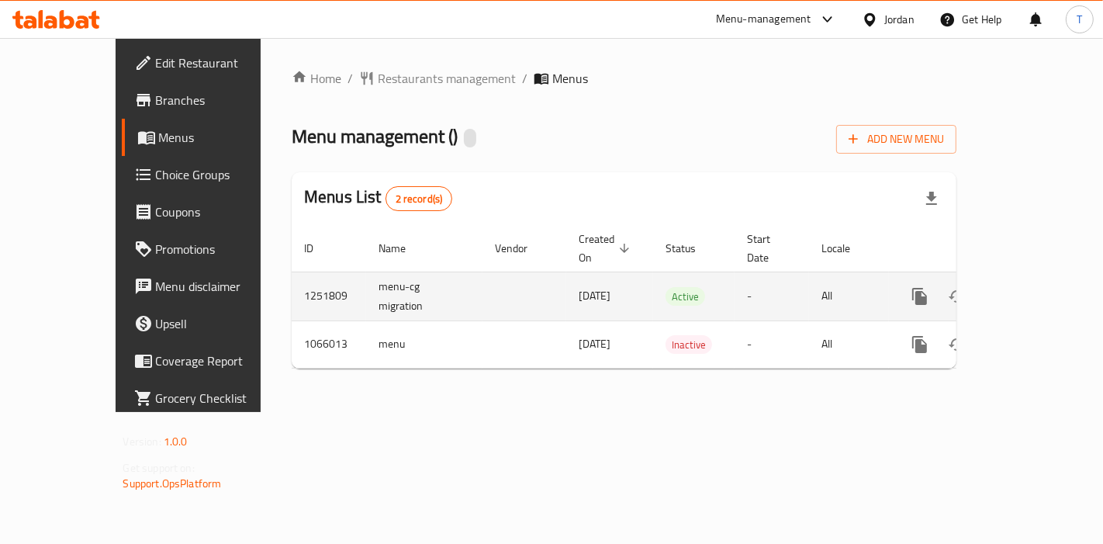
click at [1040, 288] on link "enhanced table" at bounding box center [1031, 296] width 37 height 37
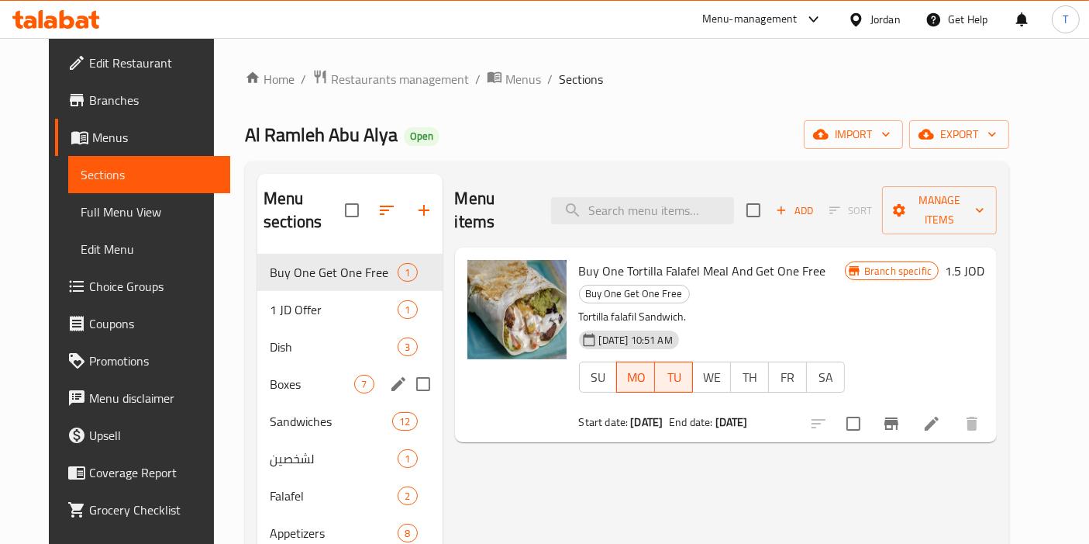
click at [303, 365] on div "Boxes 7" at bounding box center [349, 383] width 185 height 37
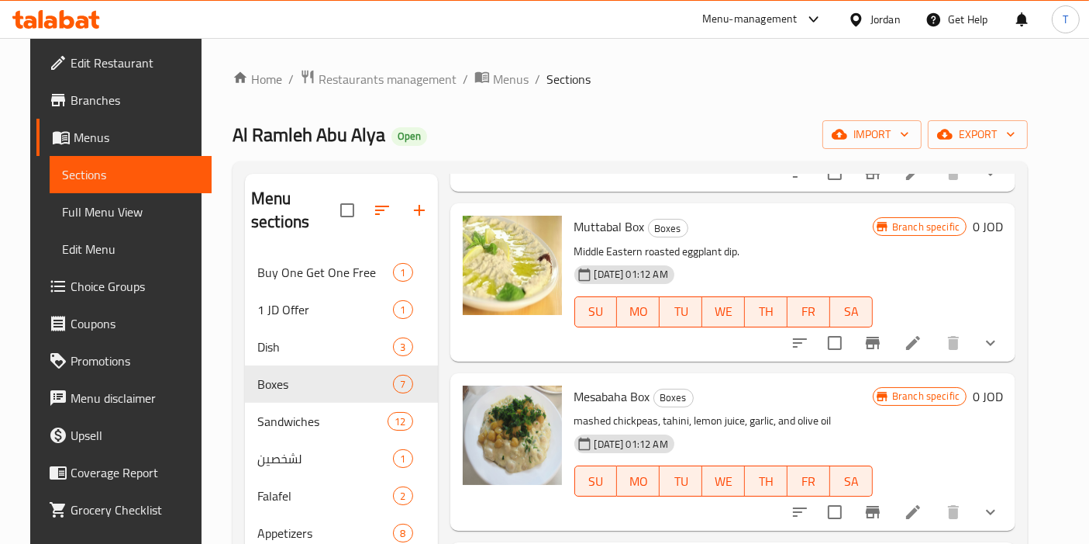
scroll to position [603, 0]
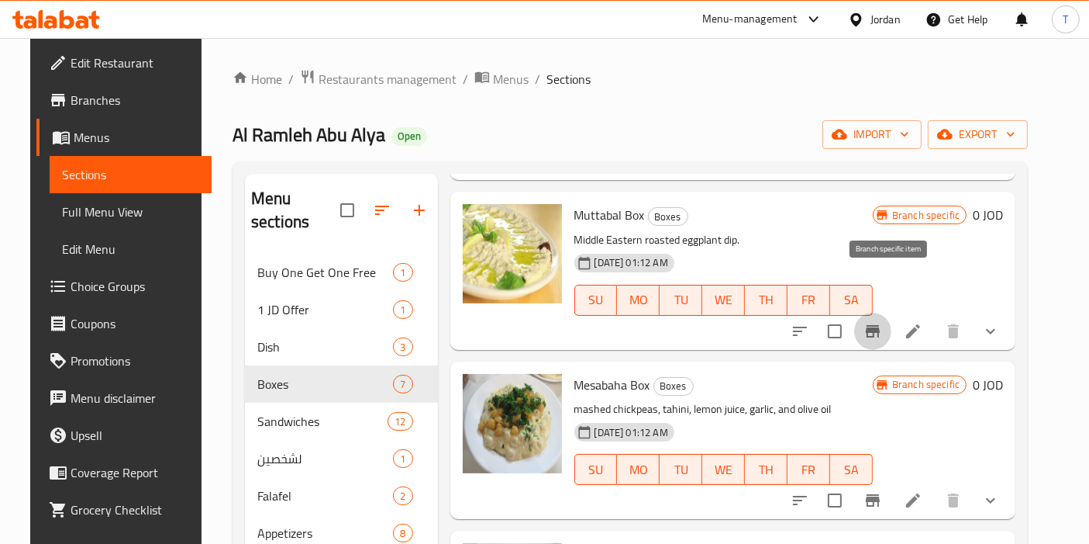
click at [892, 313] on button "Branch-specific-item" at bounding box center [873, 331] width 37 height 37
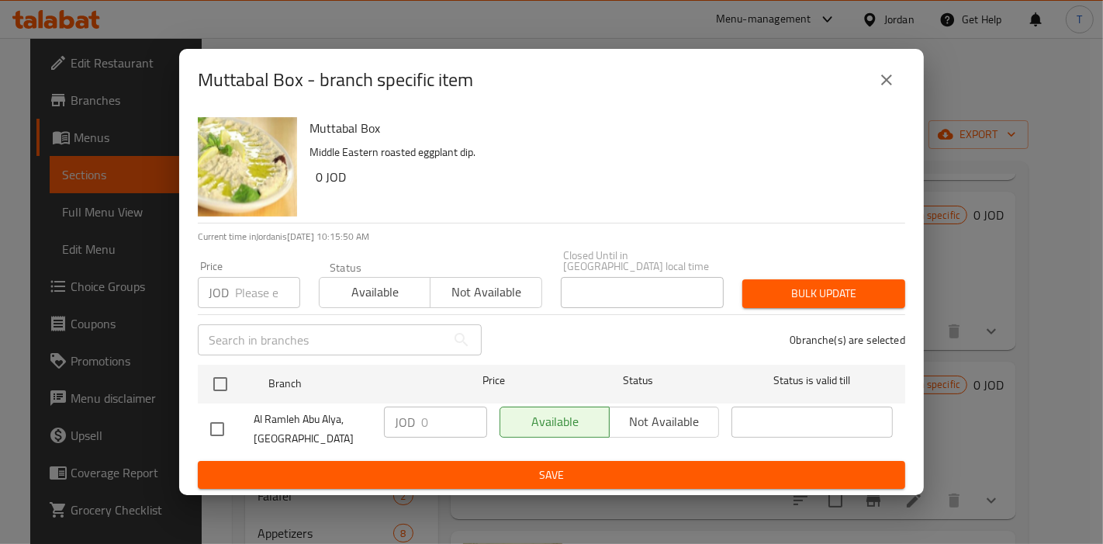
drag, startPoint x: 881, startPoint y: 93, endPoint x: 895, endPoint y: 105, distance: 18.2
click at [882, 89] on icon "close" at bounding box center [886, 80] width 19 height 19
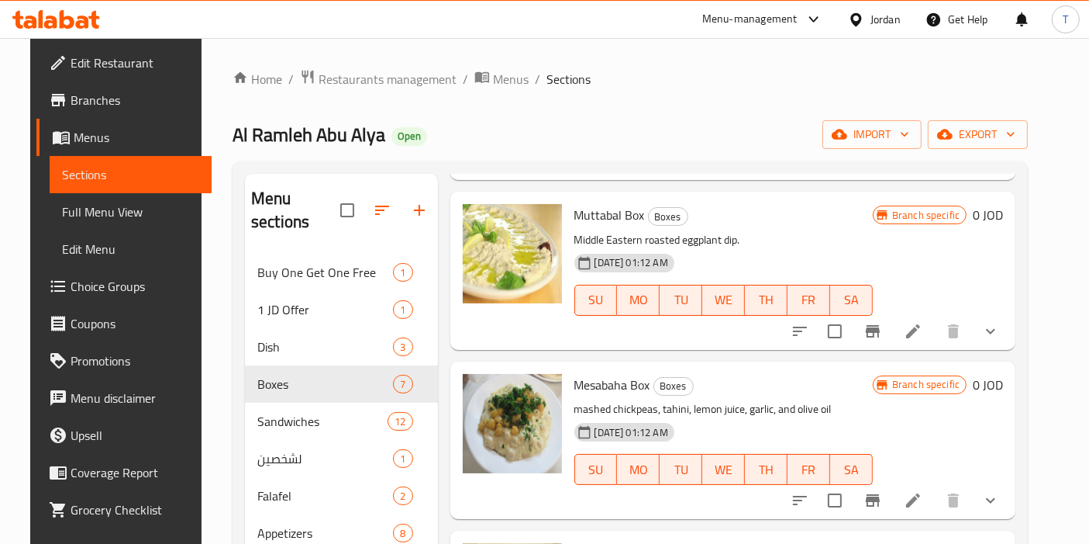
scroll to position [516, 0]
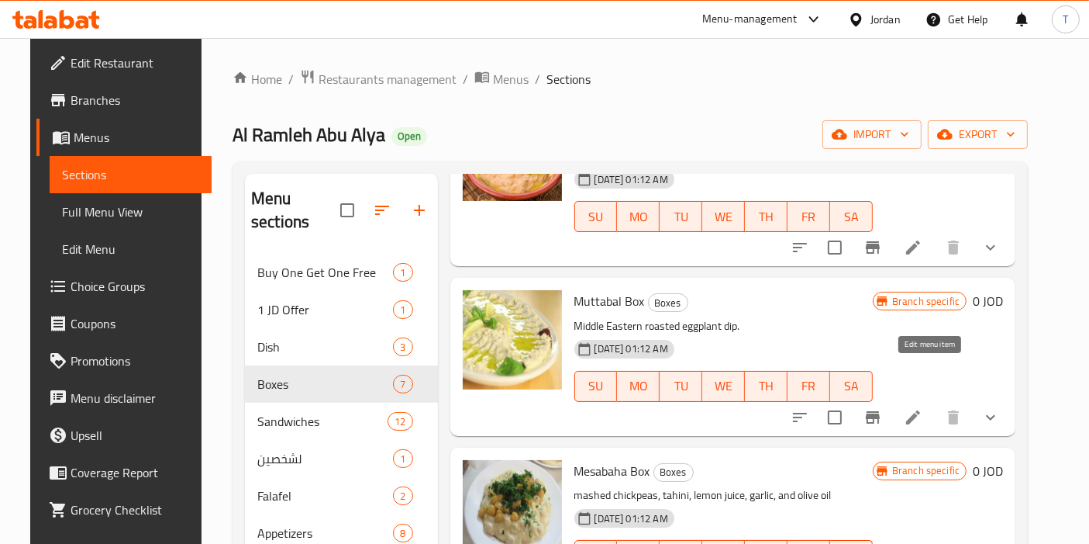
click at [920, 410] on icon at bounding box center [913, 417] width 14 height 14
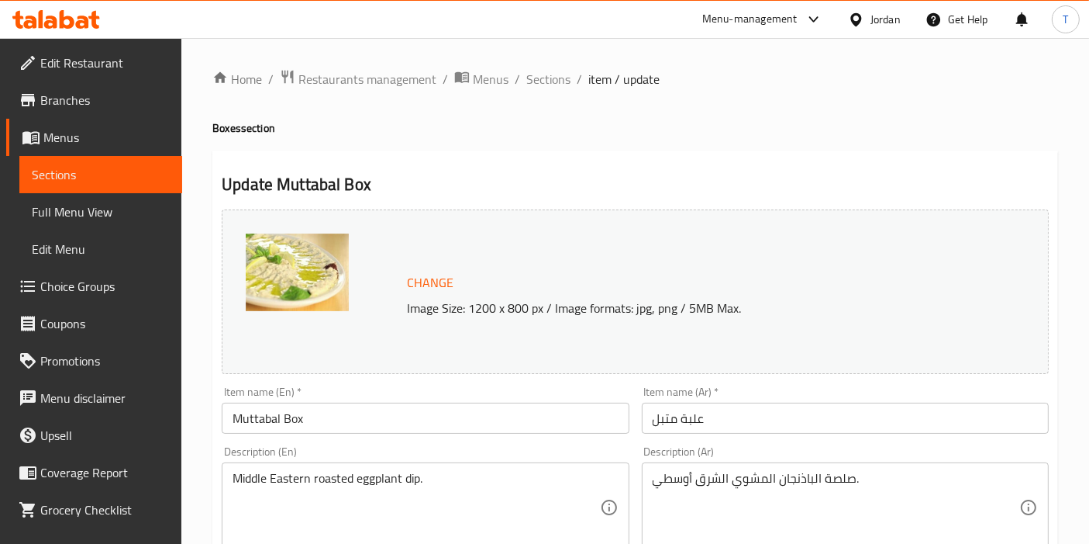
drag, startPoint x: 539, startPoint y: 75, endPoint x: 640, endPoint y: 116, distance: 108.9
click at [540, 76] on span "Sections" at bounding box center [549, 79] width 44 height 19
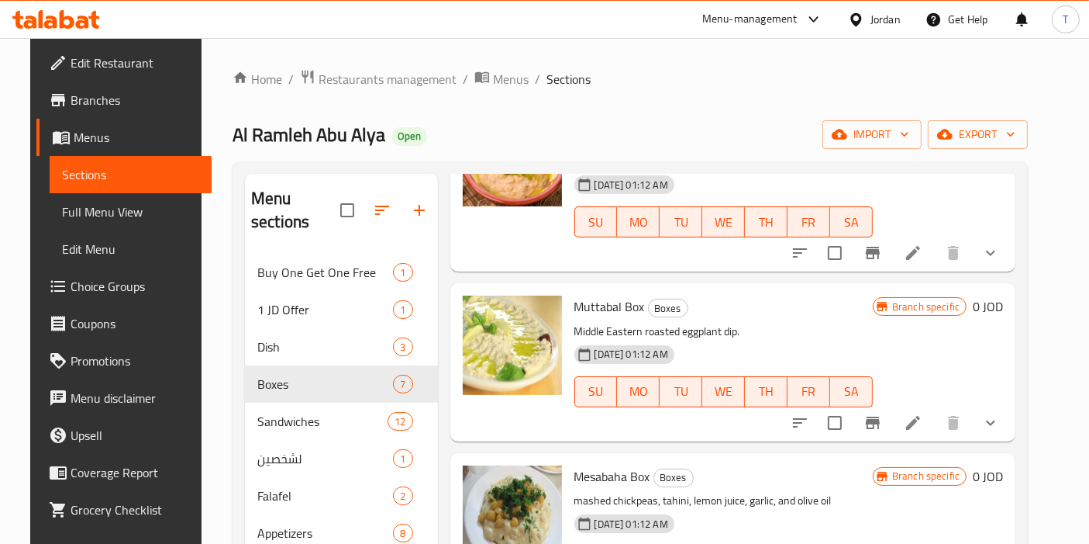
scroll to position [516, 0]
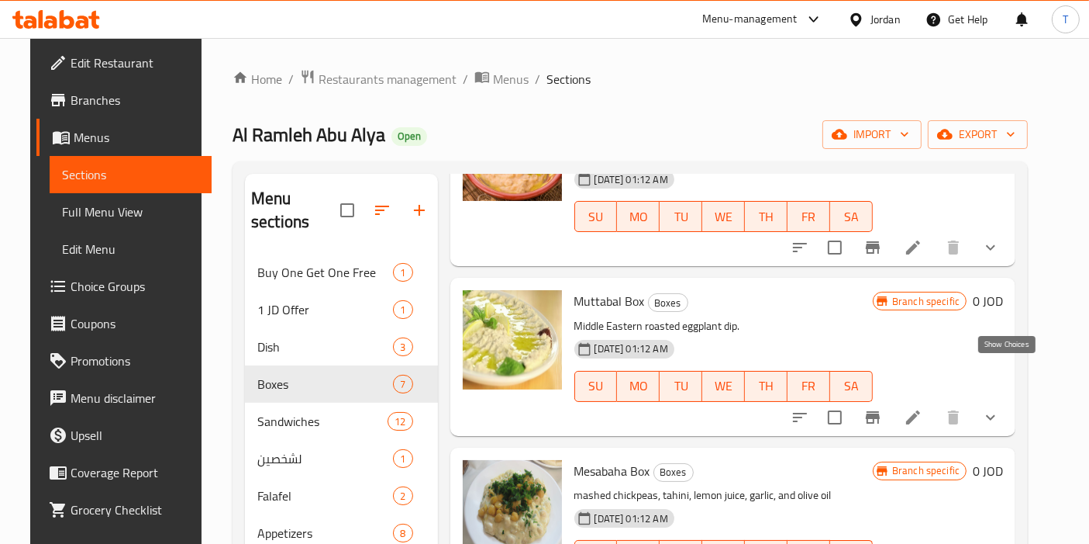
click at [1000, 408] on icon "show more" at bounding box center [991, 417] width 19 height 19
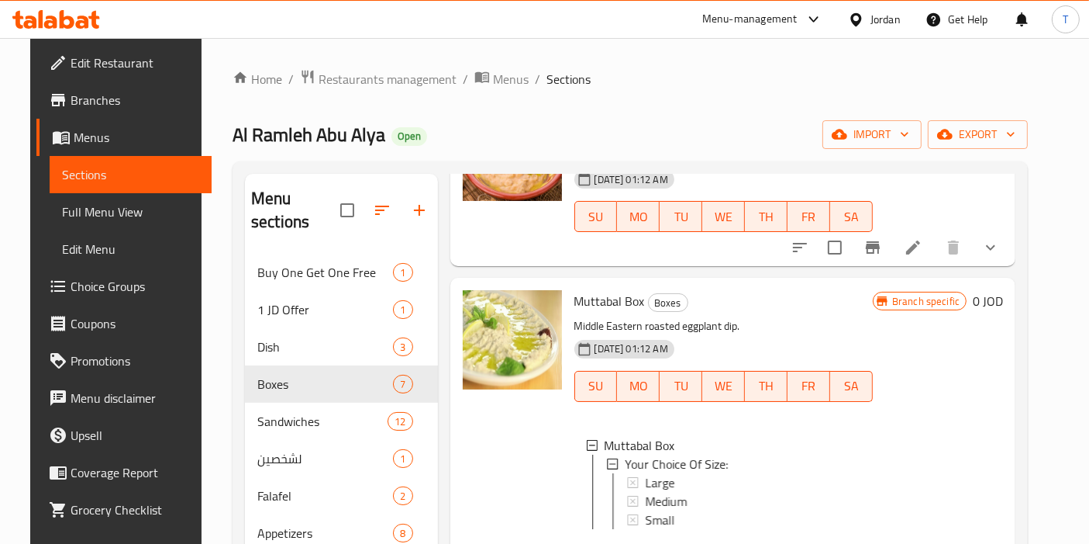
scroll to position [2, 0]
click at [689, 471] on div "Large" at bounding box center [753, 480] width 216 height 19
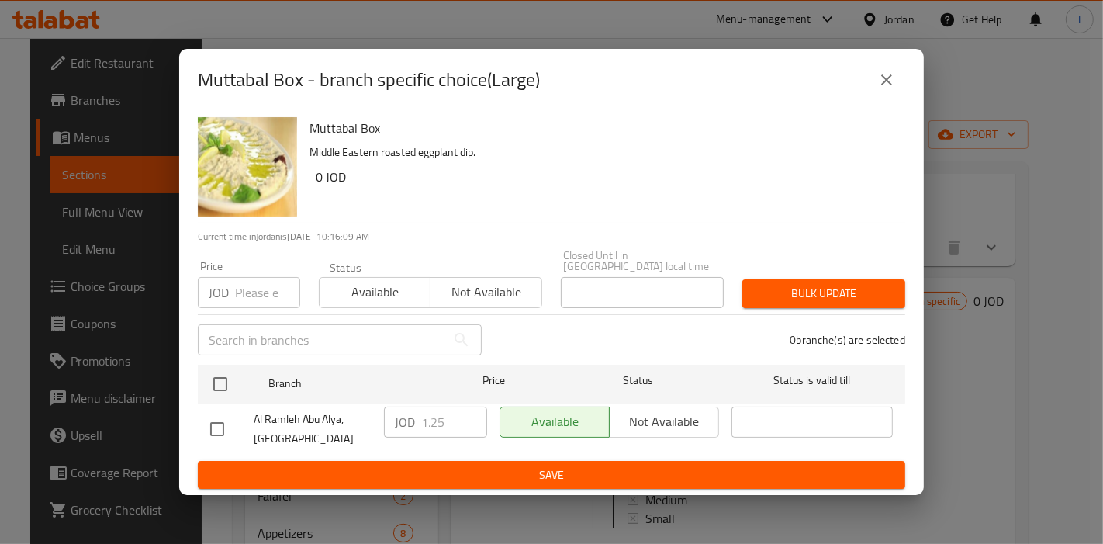
click at [879, 86] on icon "close" at bounding box center [886, 80] width 19 height 19
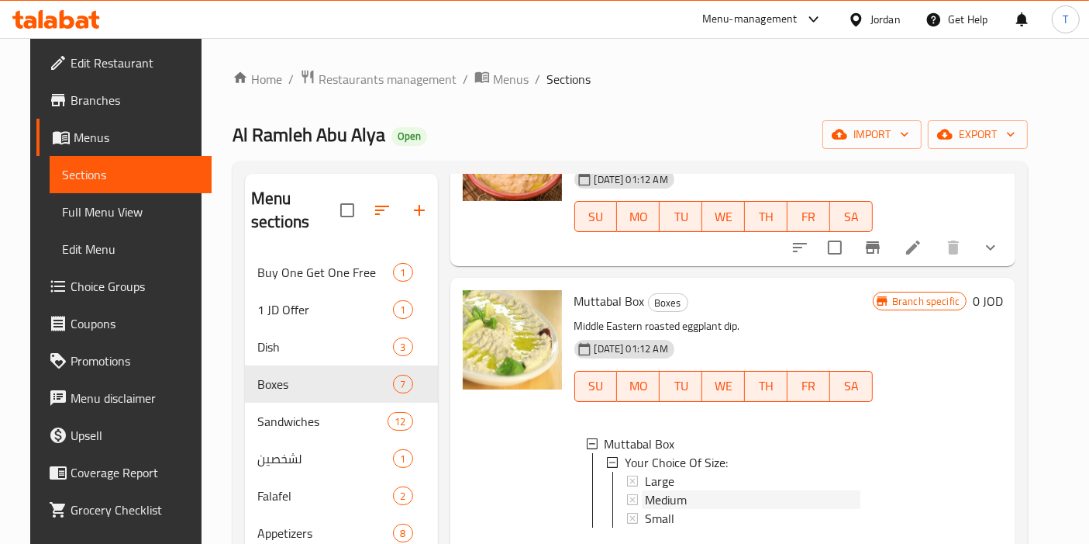
click at [680, 490] on div "Medium" at bounding box center [753, 499] width 216 height 19
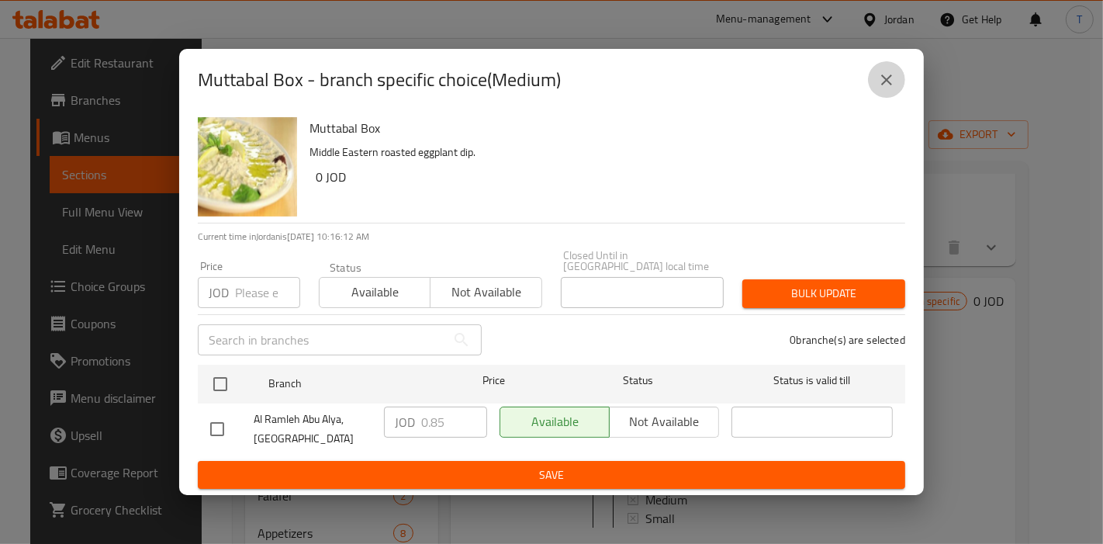
click at [890, 89] on icon "close" at bounding box center [886, 80] width 19 height 19
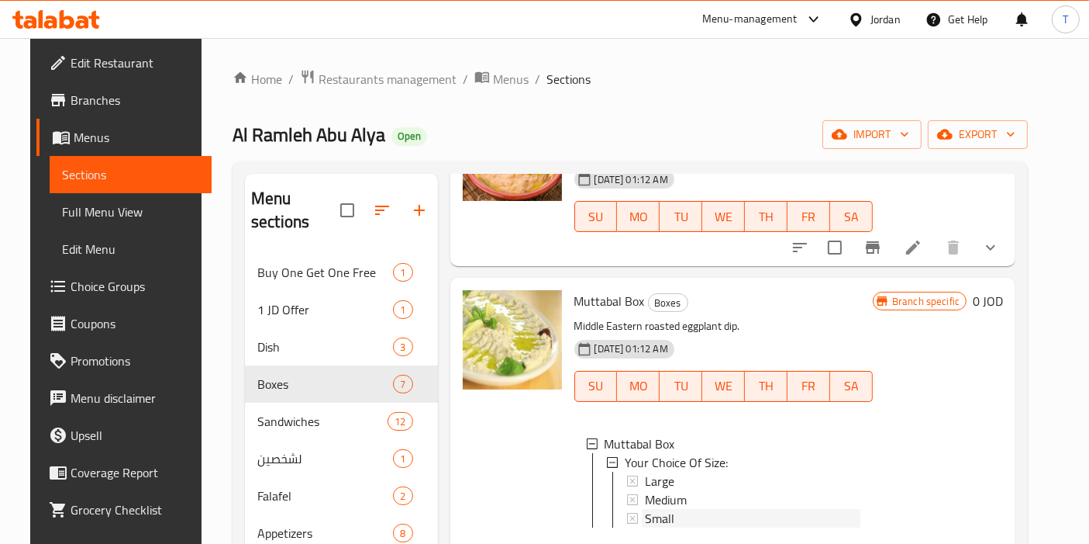
click at [671, 509] on div "Small" at bounding box center [753, 518] width 216 height 19
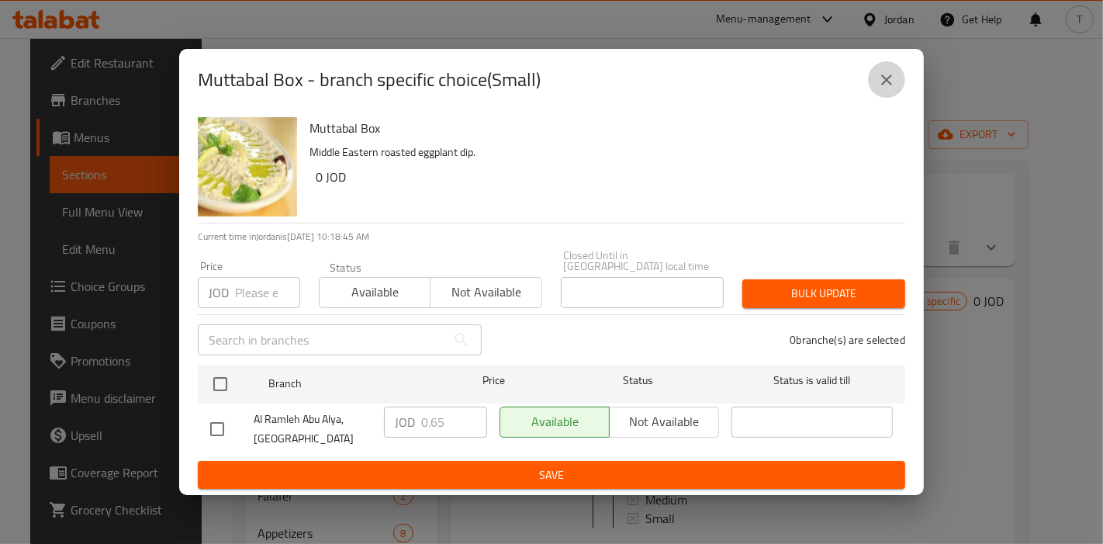
click at [871, 94] on button "close" at bounding box center [886, 79] width 37 height 37
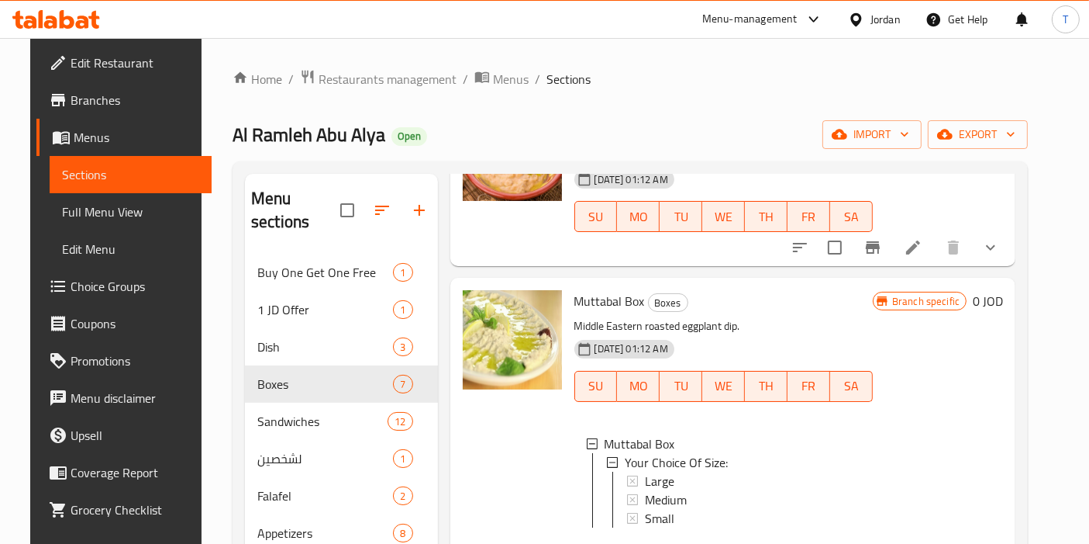
click at [675, 509] on div "Small" at bounding box center [753, 518] width 216 height 19
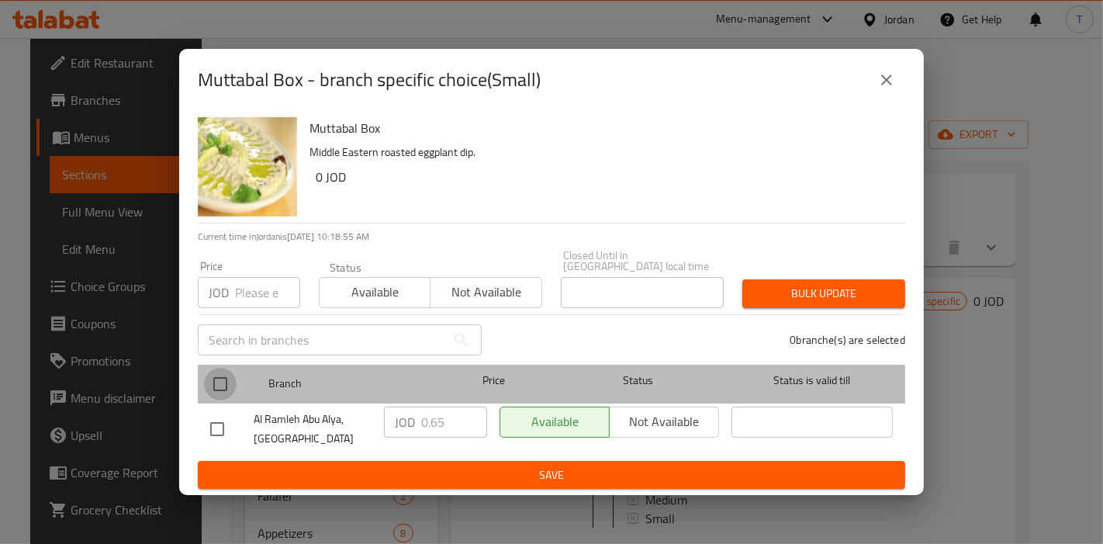
click at [214, 378] on input "checkbox" at bounding box center [220, 384] width 33 height 33
checkbox input "true"
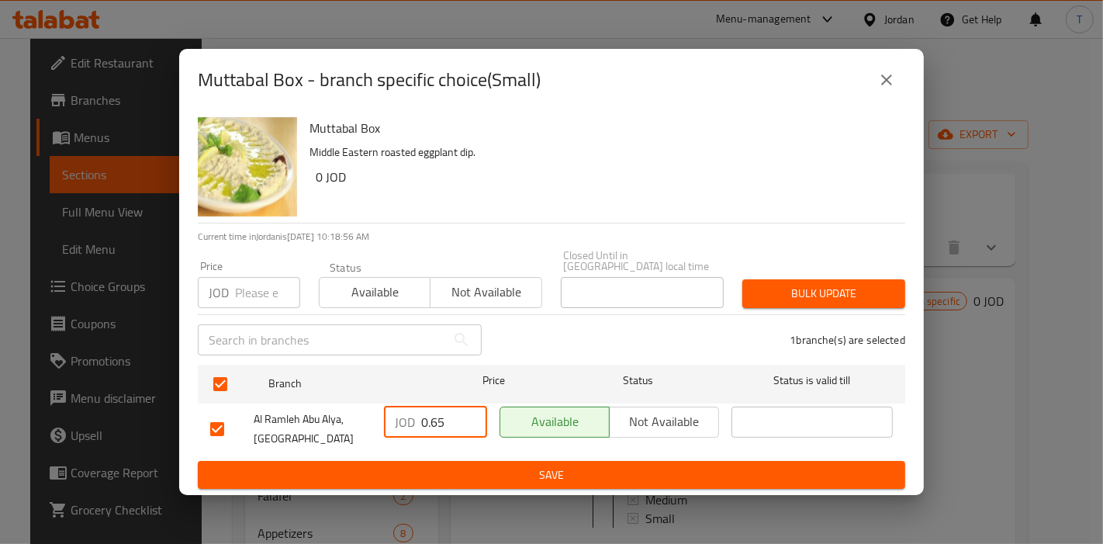
drag, startPoint x: 451, startPoint y: 420, endPoint x: 433, endPoint y: 420, distance: 17.8
click at [433, 420] on input "0.65" at bounding box center [454, 421] width 66 height 31
type input "0.7"
click at [521, 465] on span "Save" at bounding box center [551, 474] width 682 height 19
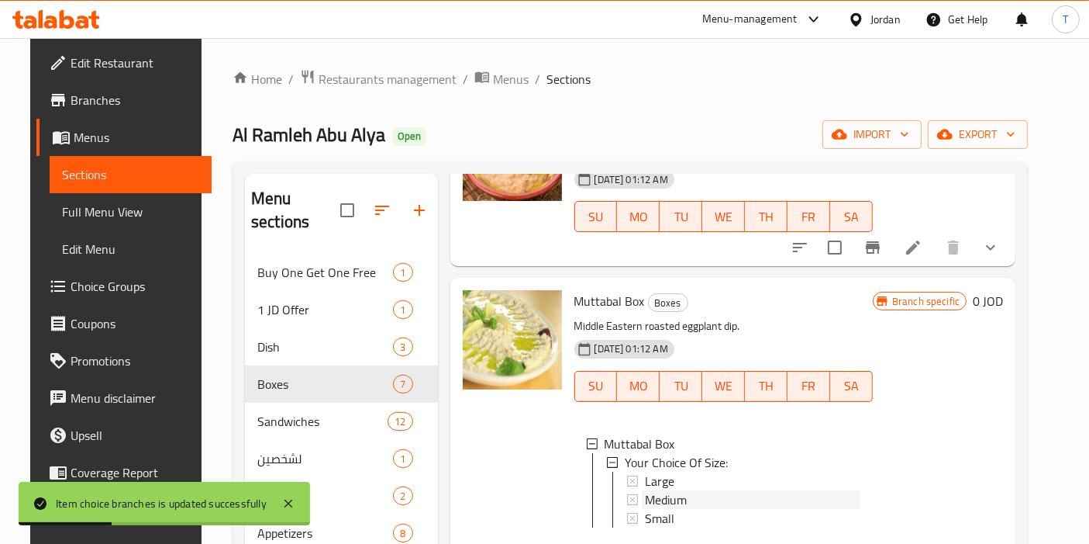
click at [673, 490] on span "Medium" at bounding box center [666, 499] width 42 height 19
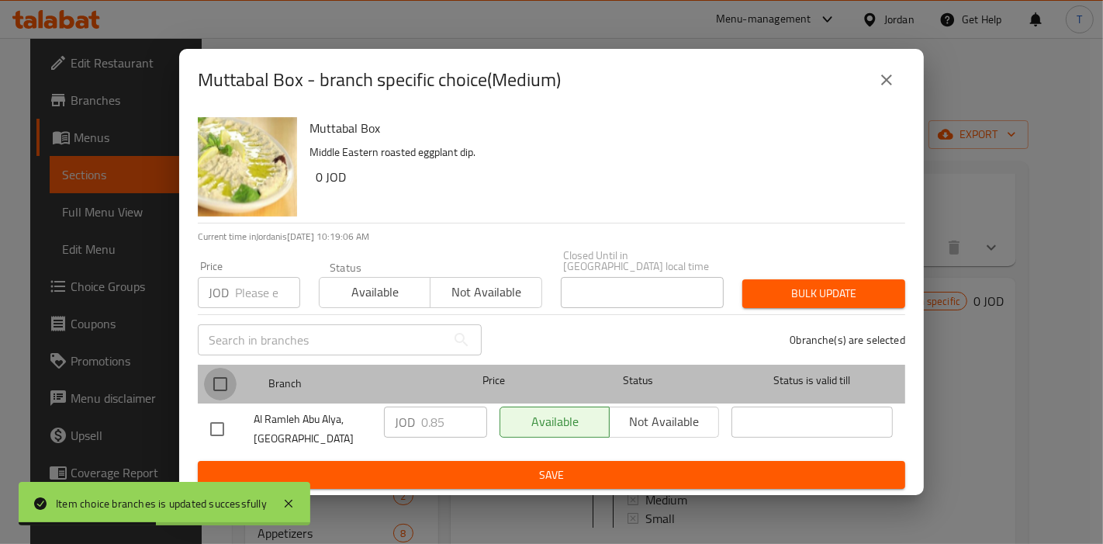
click at [219, 377] on input "checkbox" at bounding box center [220, 384] width 33 height 33
checkbox input "true"
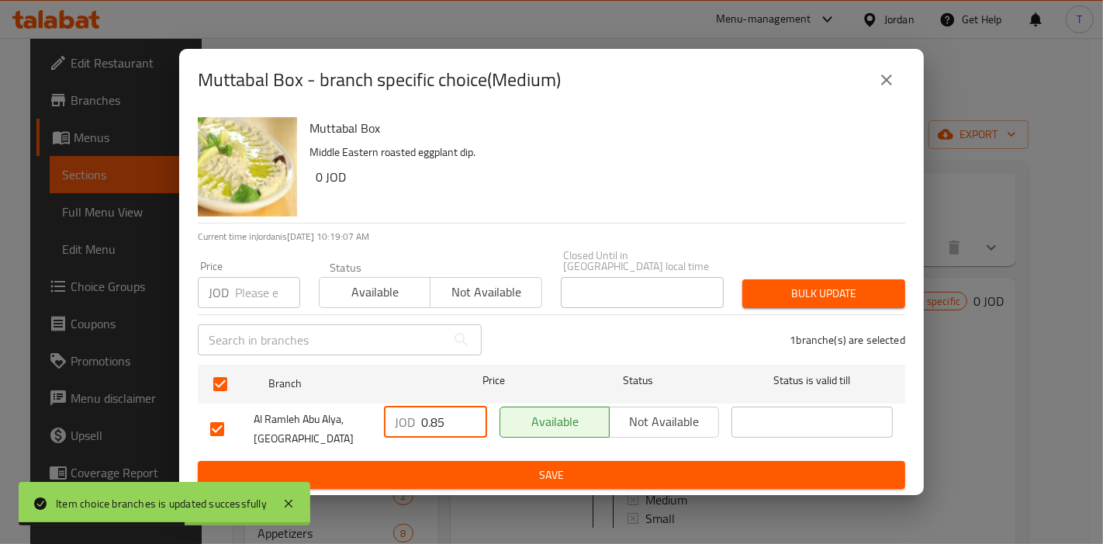
drag, startPoint x: 440, startPoint y: 422, endPoint x: 433, endPoint y: 423, distance: 7.9
click at [433, 423] on input "0.85" at bounding box center [454, 421] width 66 height 31
type input "0.9"
click at [540, 465] on span "Save" at bounding box center [551, 474] width 682 height 19
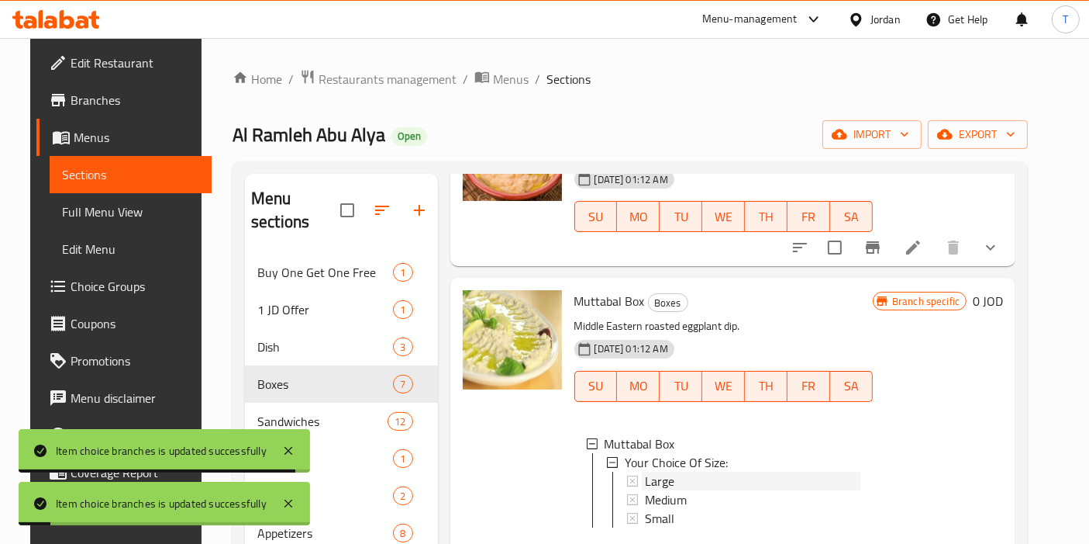
click at [669, 471] on div "Large" at bounding box center [753, 480] width 216 height 19
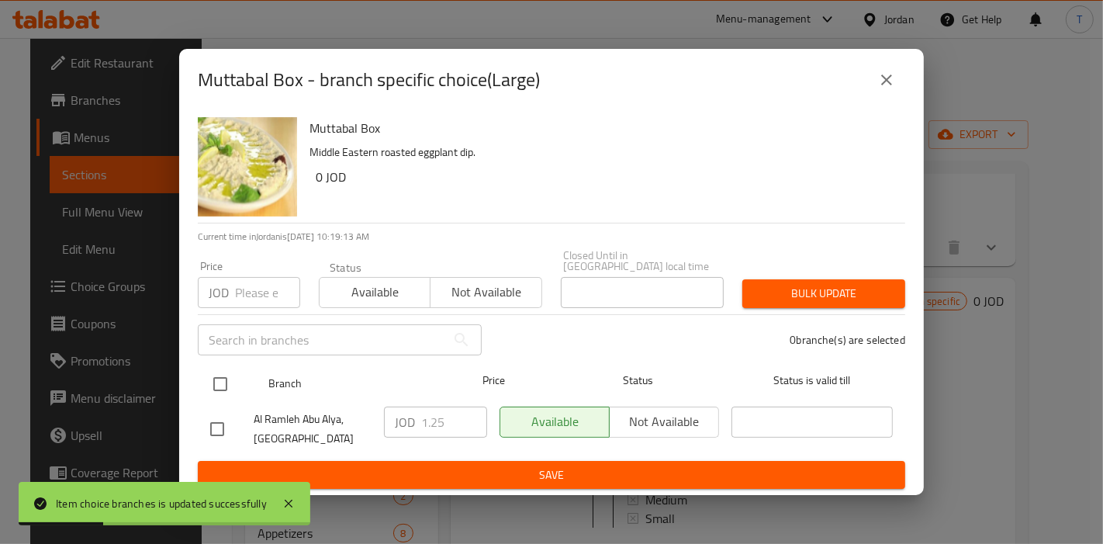
click at [246, 393] on ul "Branch Price Status Status is valid till [GEOGRAPHIC_DATA], Tabarbour JOD 1.25 …" at bounding box center [551, 409] width 707 height 102
click at [221, 368] on input "checkbox" at bounding box center [220, 384] width 33 height 33
checkbox input "true"
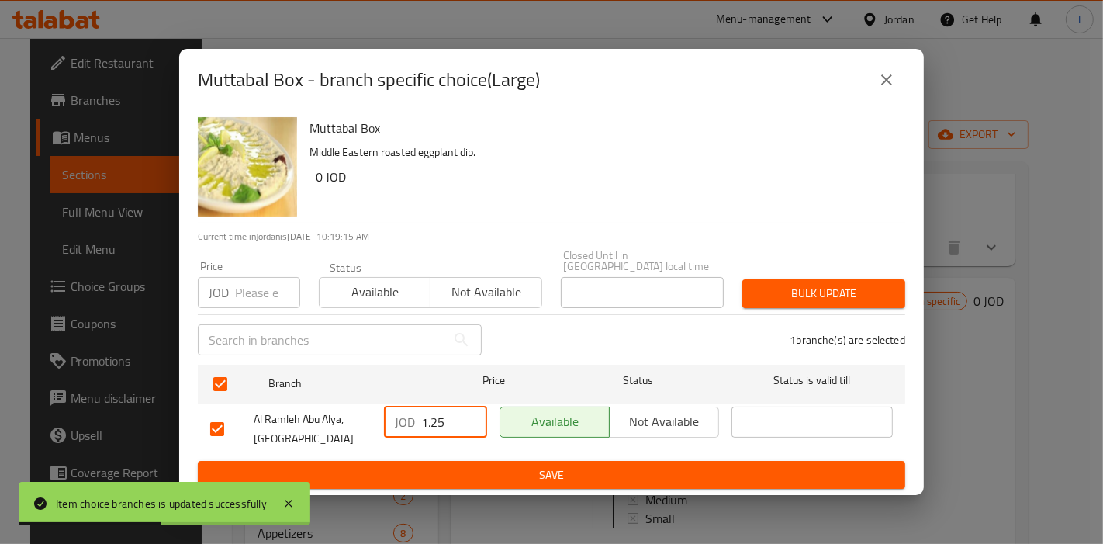
drag, startPoint x: 457, startPoint y: 416, endPoint x: 436, endPoint y: 419, distance: 21.2
click at [436, 419] on input "1.25" at bounding box center [454, 421] width 66 height 31
type input "1.2"
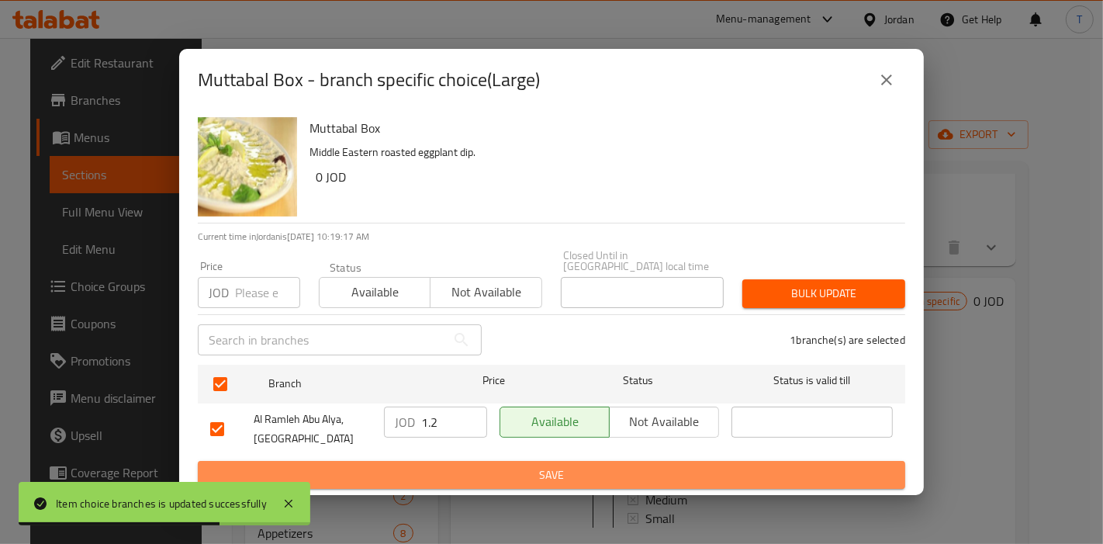
click at [508, 465] on span "Save" at bounding box center [551, 474] width 682 height 19
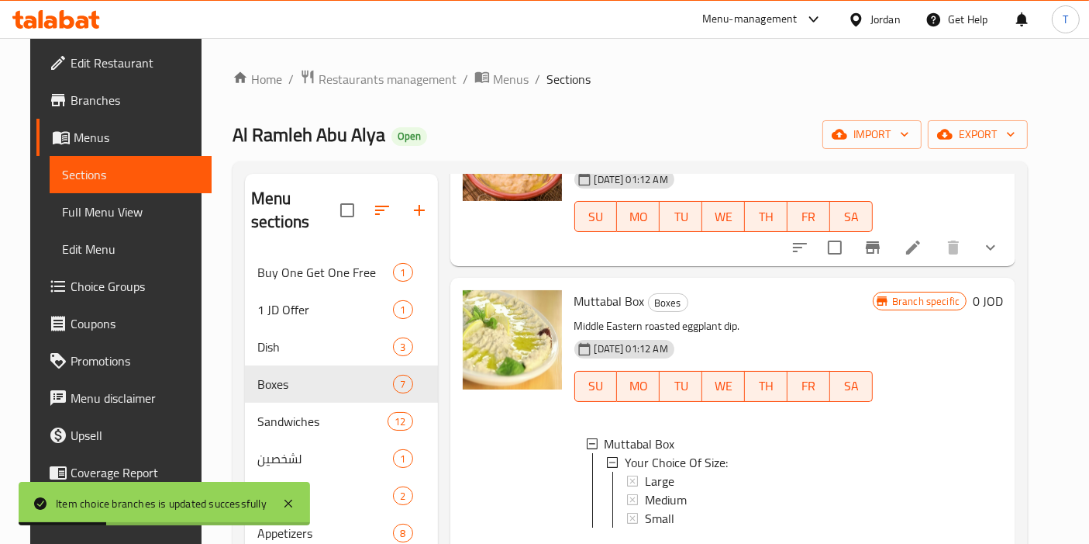
click at [941, 340] on div "Branch specific 0 JOD" at bounding box center [938, 424] width 130 height 269
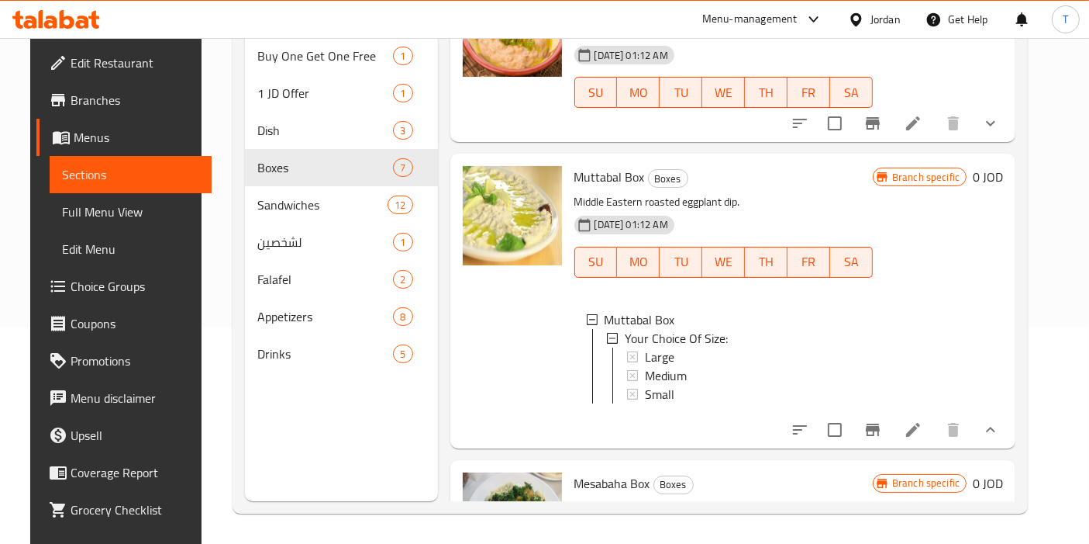
scroll to position [523, 0]
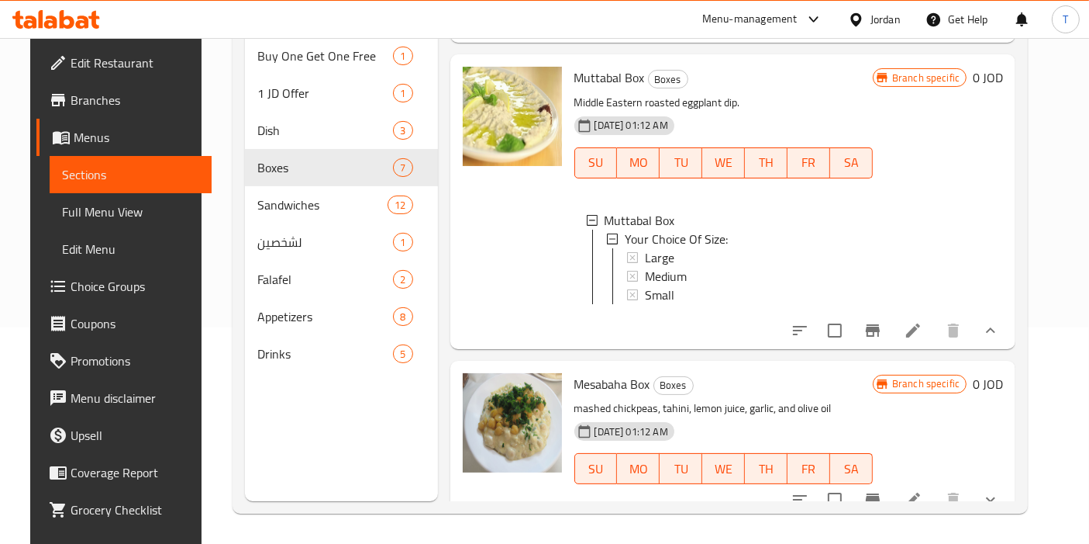
click at [690, 248] on div "Large" at bounding box center [753, 257] width 216 height 19
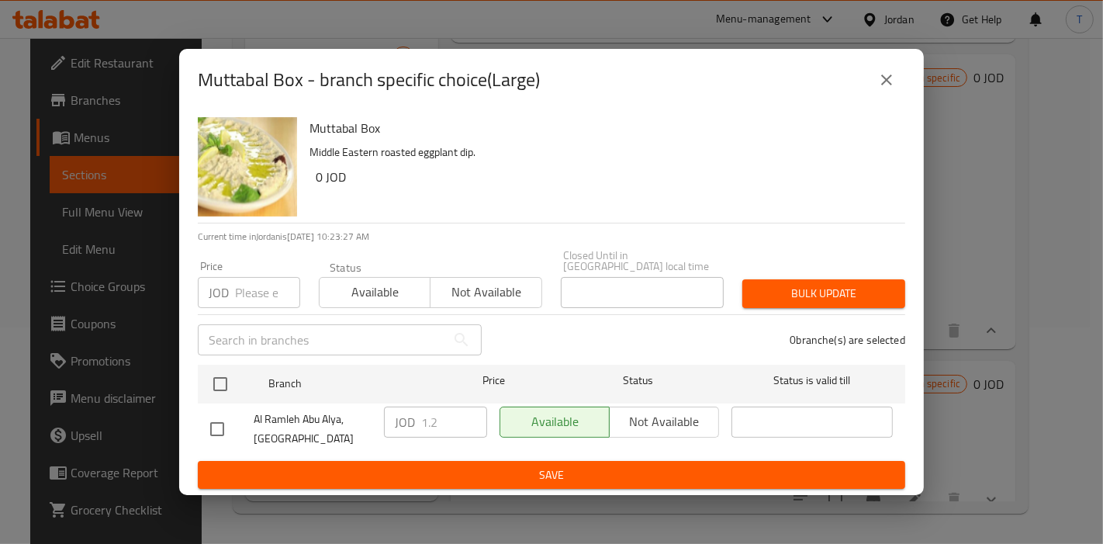
click at [892, 96] on button "close" at bounding box center [886, 79] width 37 height 37
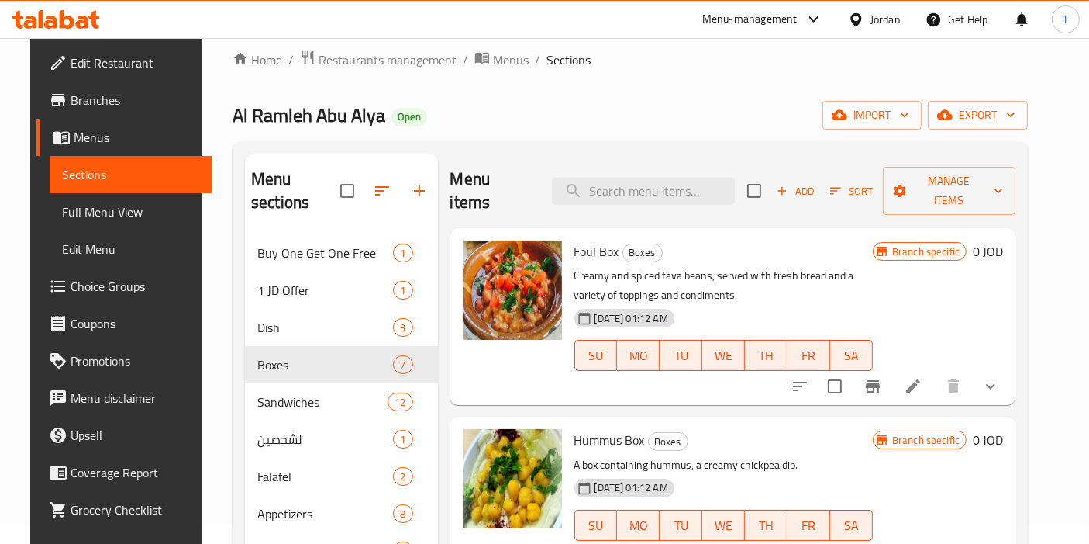
scroll to position [0, 0]
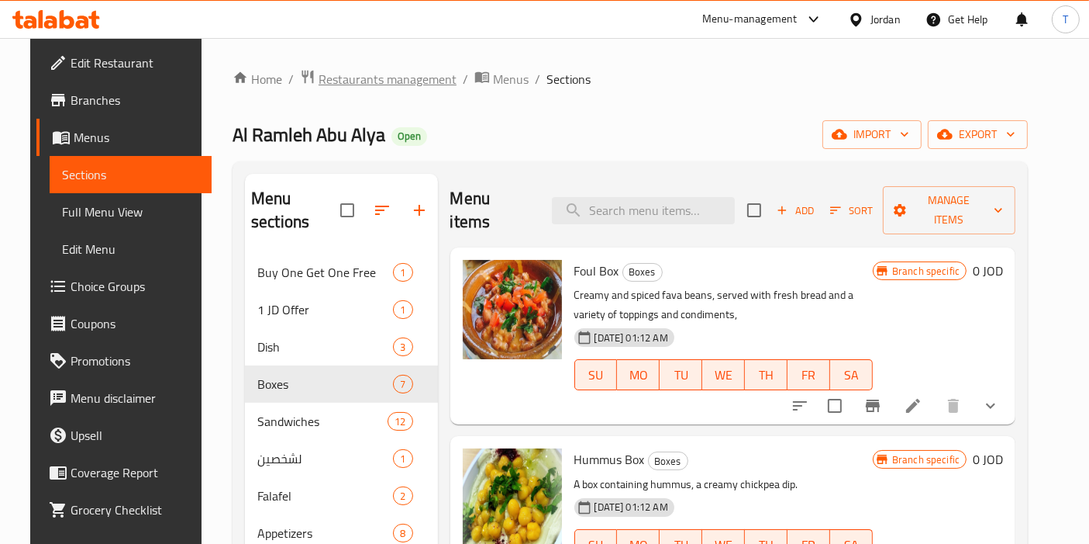
click at [337, 83] on span "Restaurants management" at bounding box center [388, 79] width 138 height 19
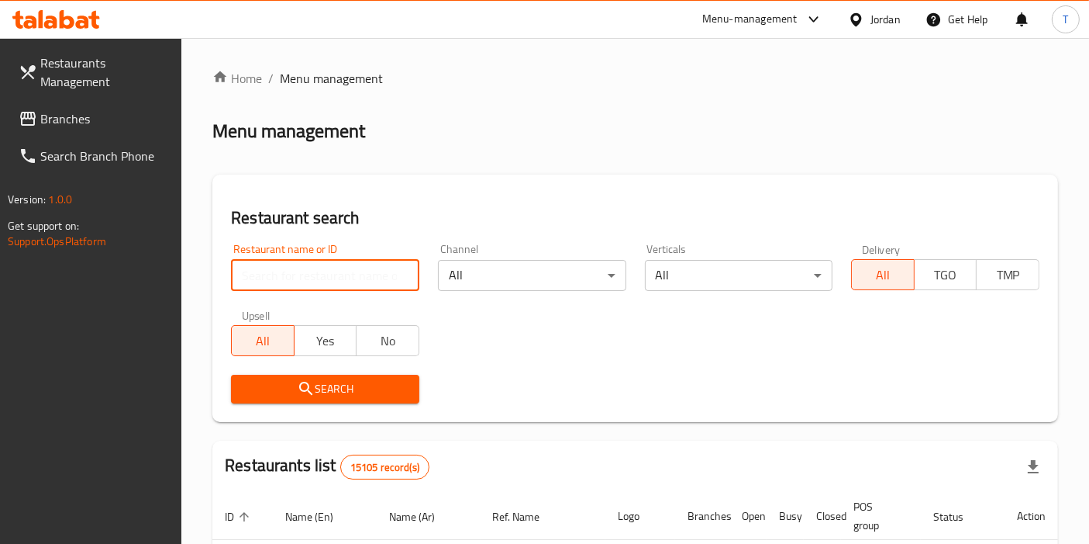
drag, startPoint x: 368, startPoint y: 277, endPoint x: 543, endPoint y: 271, distance: 174.6
click at [368, 277] on input "search" at bounding box center [325, 275] width 188 height 31
type input "[PERSON_NAME]"
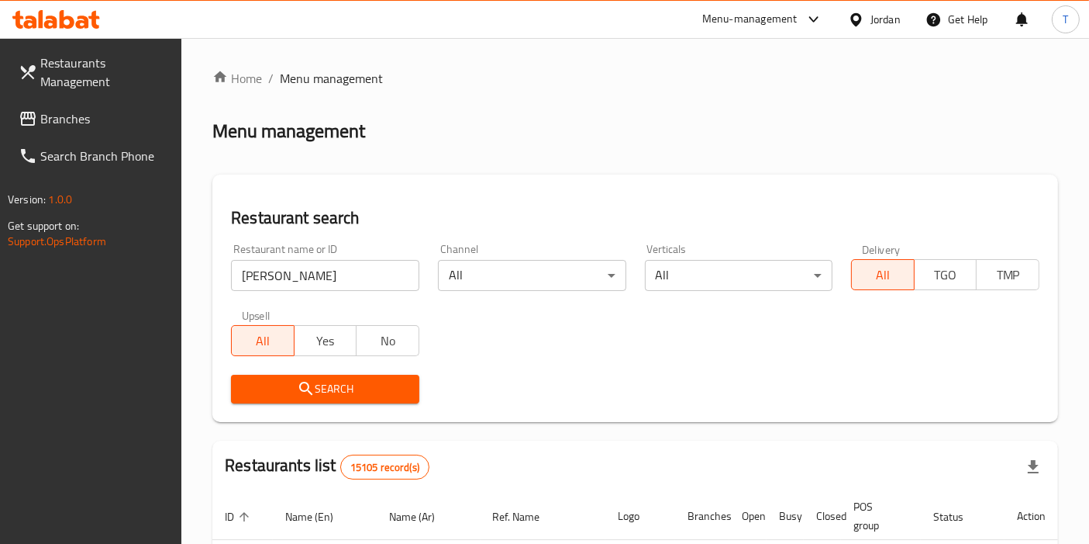
click at [354, 393] on span "Search" at bounding box center [325, 388] width 164 height 19
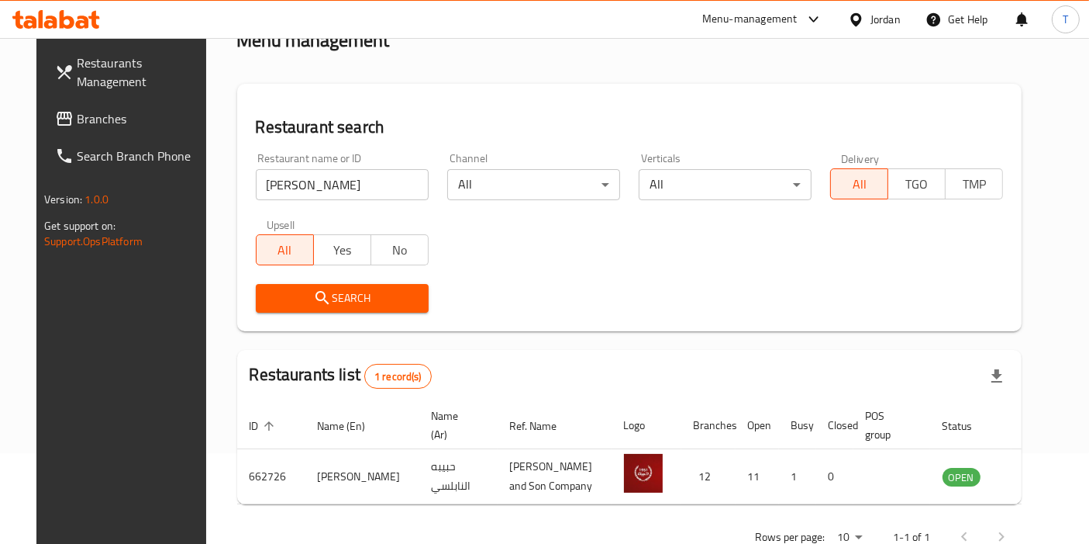
scroll to position [134, 0]
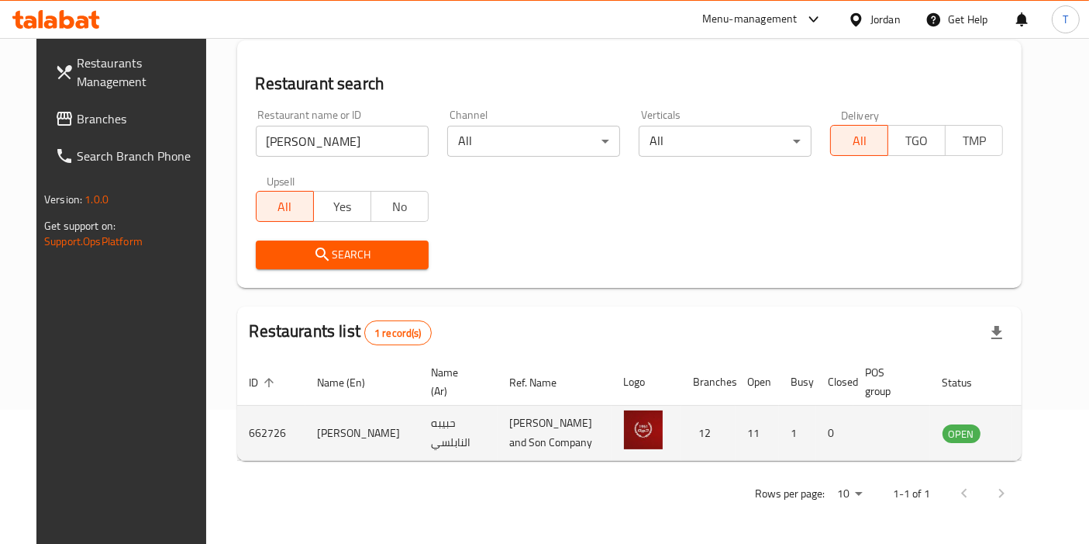
click at [1034, 433] on icon "enhanced table" at bounding box center [1036, 433] width 5 height 6
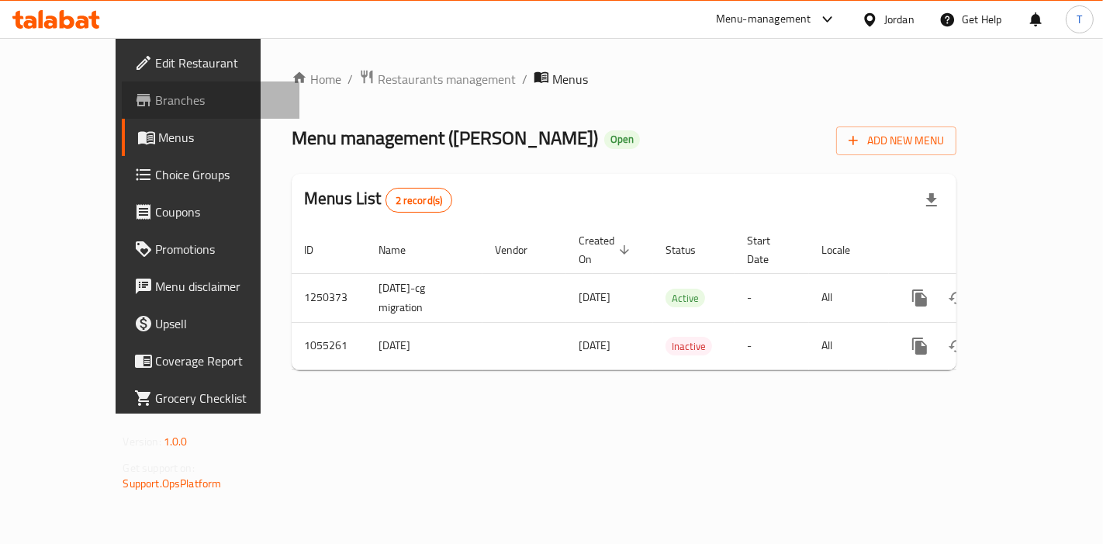
click at [122, 84] on link "Branches" at bounding box center [211, 99] width 178 height 37
